Goal: Navigation & Orientation: Find specific page/section

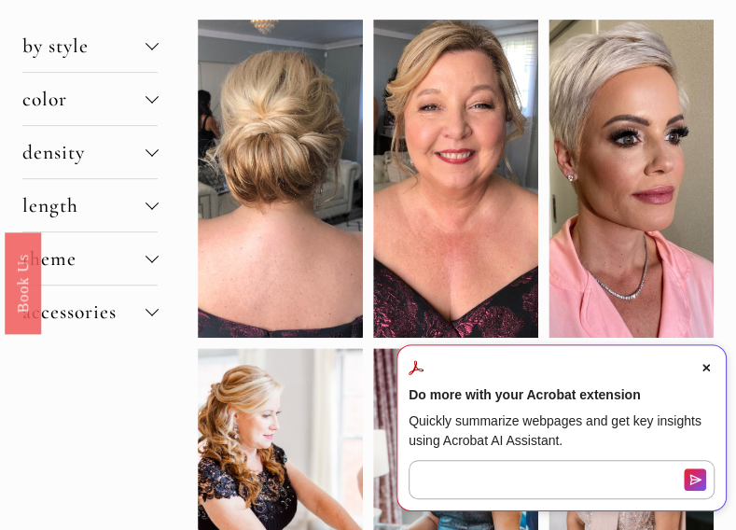
scroll to position [149, 0]
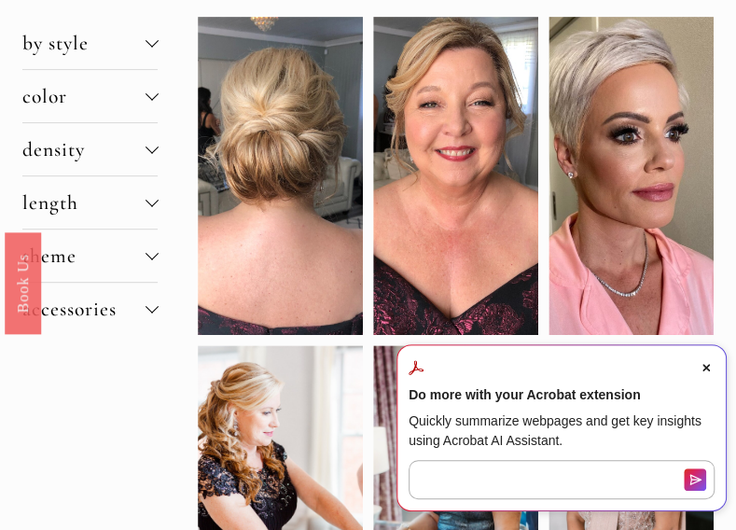
click at [698, 362] on span "Close Acrobat AI Assistant Dialog" at bounding box center [706, 367] width 17 height 17
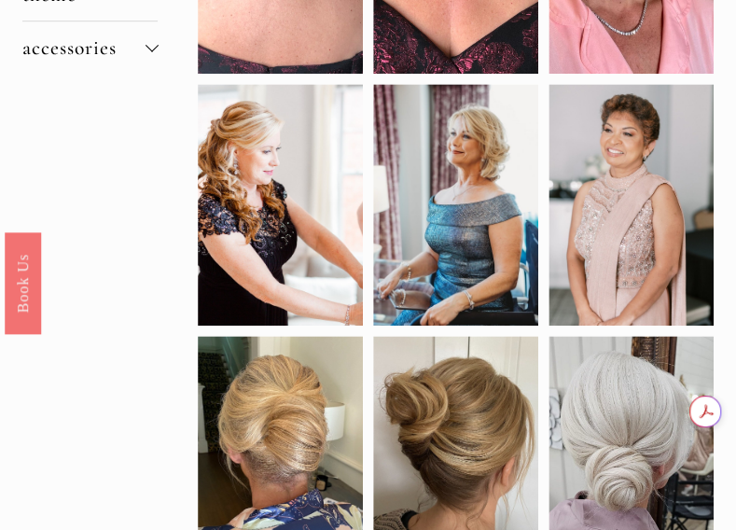
scroll to position [448, 0]
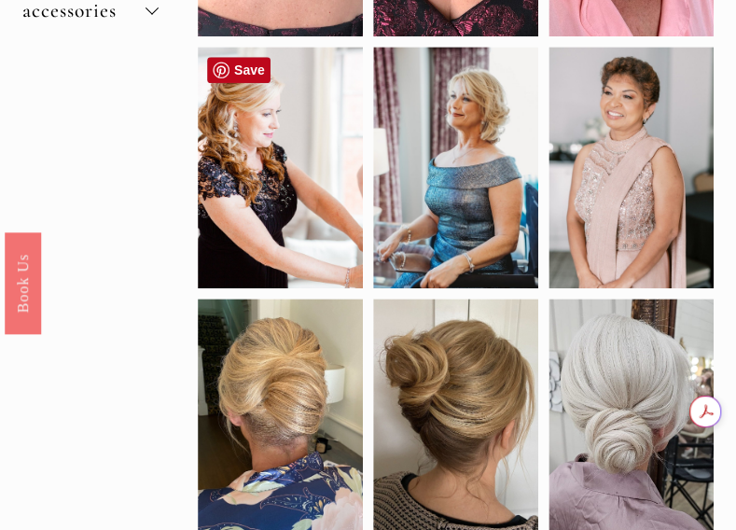
click at [291, 204] on div at bounding box center [280, 167] width 165 height 241
click at [239, 165] on div at bounding box center [280, 167] width 165 height 241
click at [259, 75] on link "Save" at bounding box center [238, 70] width 63 height 26
click at [116, 398] on div "by style braids down half up updo color black blonde brunette red density fine …" at bounding box center [368, 333] width 736 height 1231
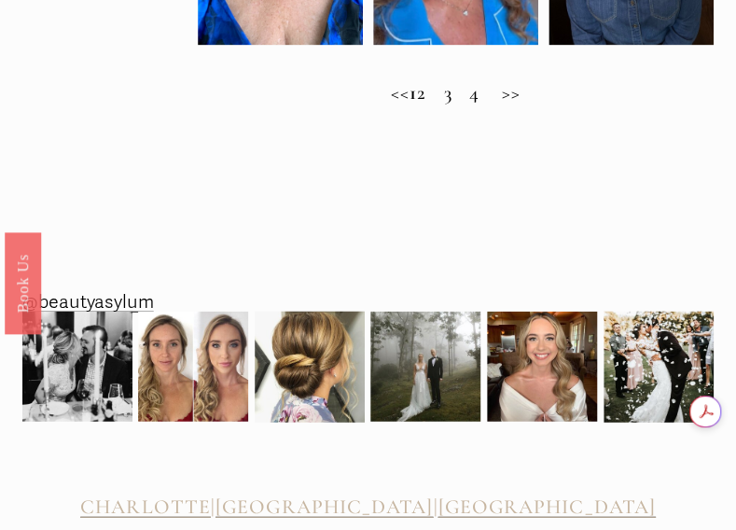
scroll to position [1194, 0]
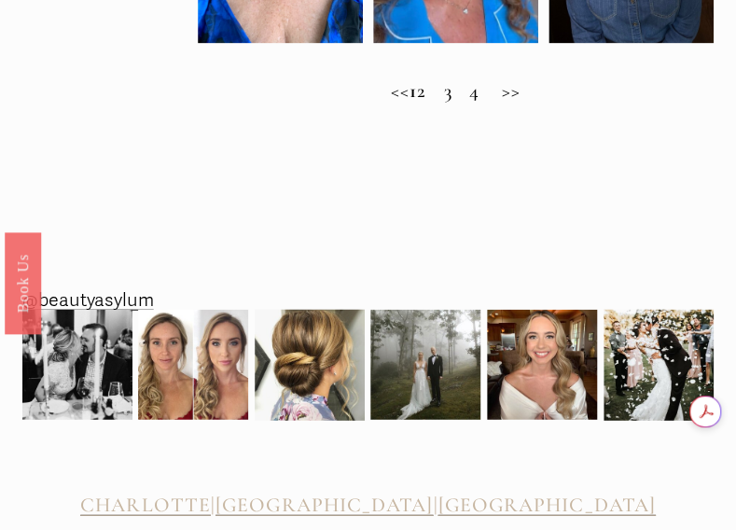
click at [439, 103] on h2 "<< 1 2 3 4 >>" at bounding box center [456, 90] width 517 height 23
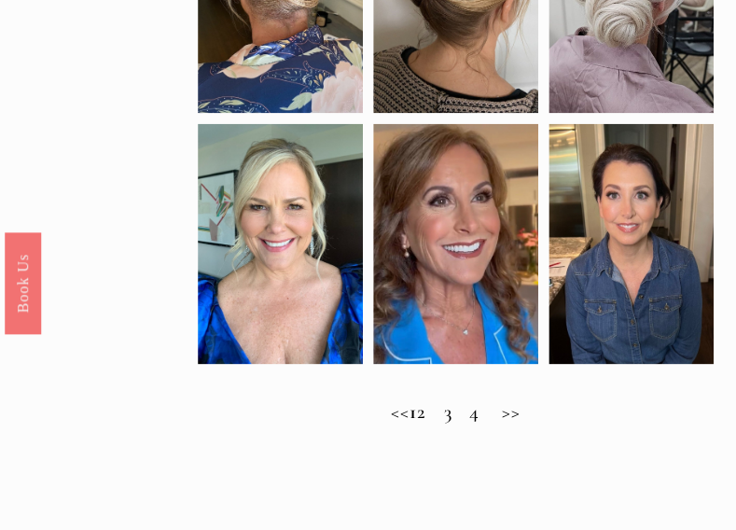
scroll to position [821, 0]
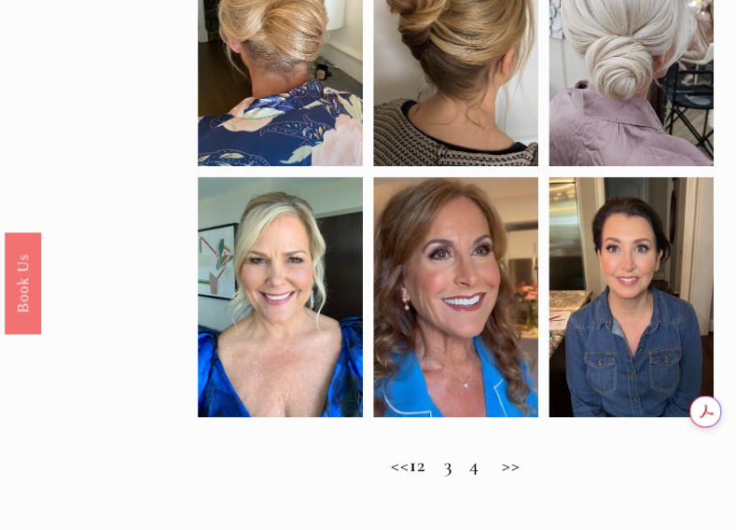
click at [529, 476] on h2 "<< 1 2 3 4 >>" at bounding box center [456, 463] width 517 height 23
click at [442, 476] on h2 "<< 1 2 3 4 >>" at bounding box center [456, 463] width 517 height 23
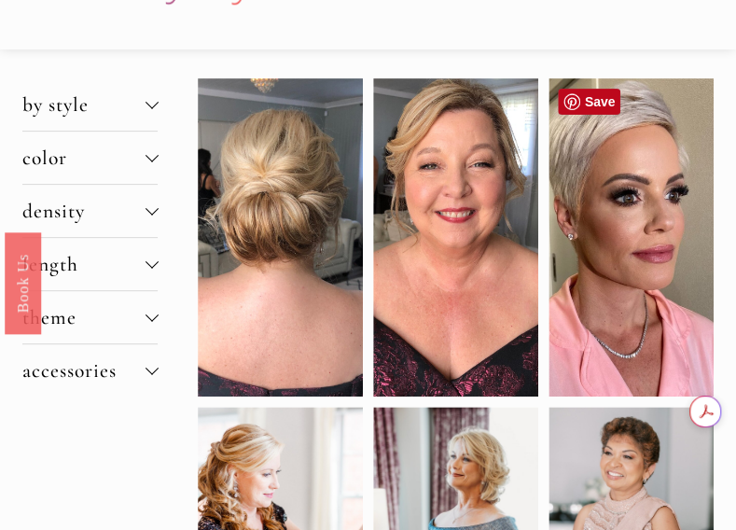
scroll to position [0, 0]
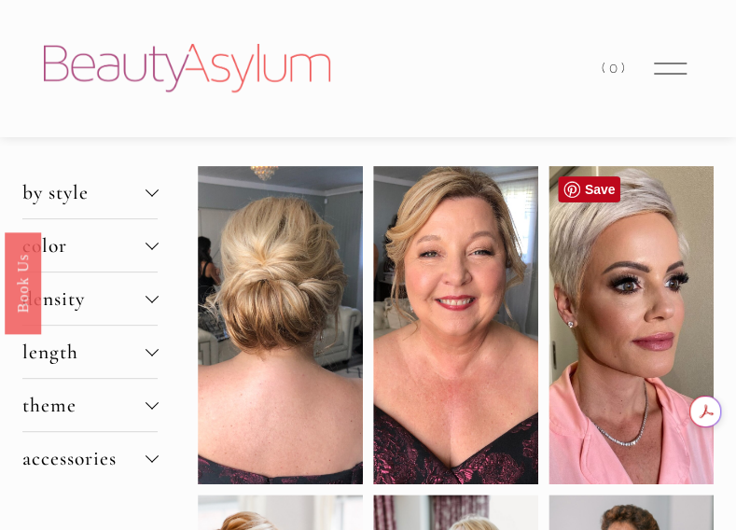
click at [578, 362] on div at bounding box center [630, 325] width 165 height 318
